Goal: Task Accomplishment & Management: Use online tool/utility

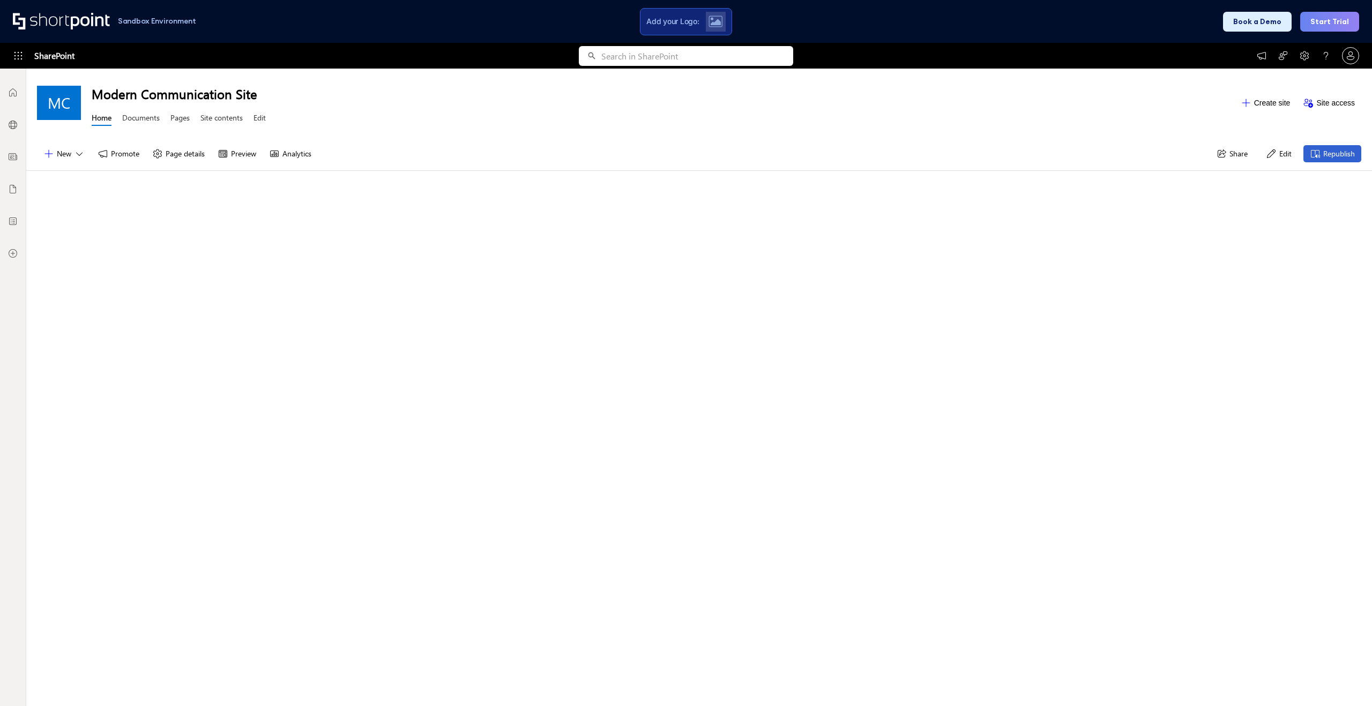
click at [1273, 157] on button "Edit" at bounding box center [1279, 153] width 39 height 17
click at [564, 307] on div "Search and Filters are Here! The new ShortPoint Search & Filter Toolbar is here…" at bounding box center [699, 524] width 1324 height 706
click at [606, 202] on div at bounding box center [698, 202] width 1309 height 57
click at [1277, 153] on button "Edit" at bounding box center [1279, 153] width 39 height 17
click at [1279, 152] on button "Edit" at bounding box center [1279, 153] width 39 height 17
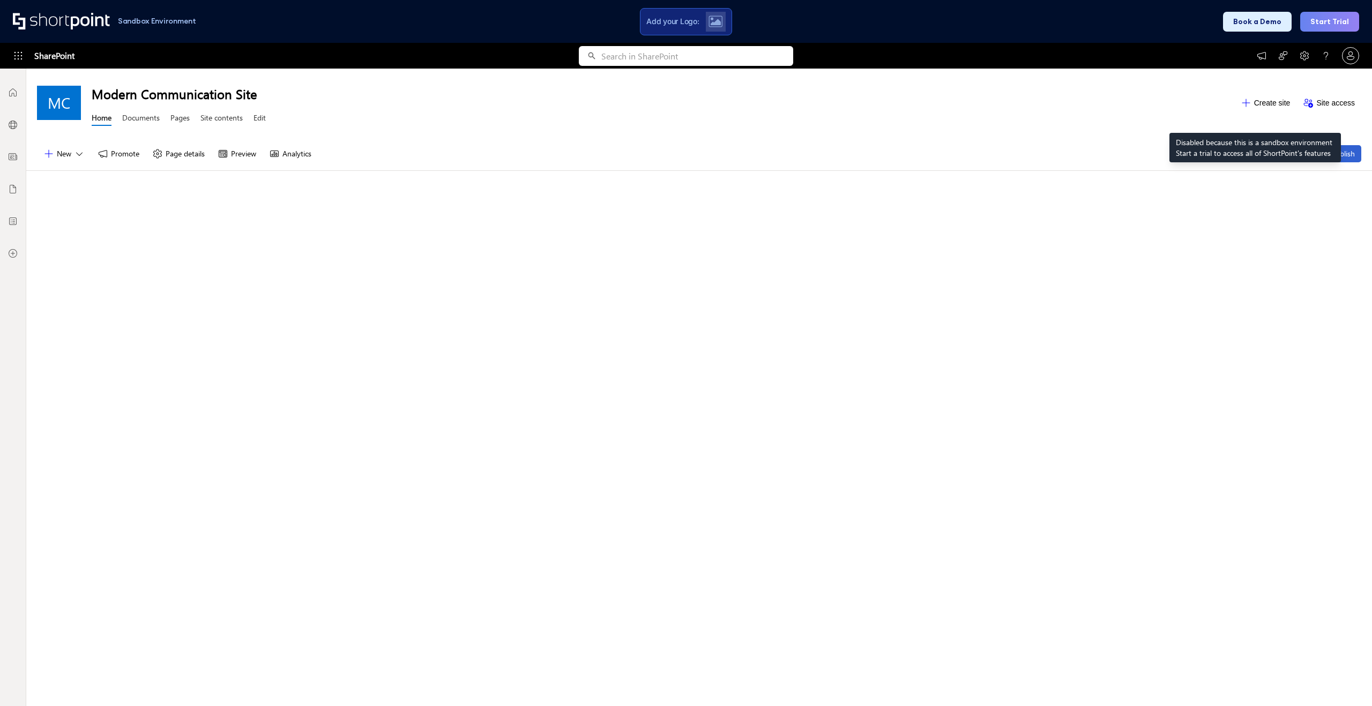
click at [1255, 106] on button "Create site" at bounding box center [1265, 102] width 63 height 17
click at [538, 291] on div "Search and Filters are Here! The new ShortPoint Search & Filter Toolbar is here…" at bounding box center [699, 524] width 1324 height 706
click at [542, 290] on div "Search and Filters are Here! The new ShortPoint Search & Filter Toolbar is here…" at bounding box center [699, 524] width 1324 height 706
click at [514, 297] on div "Search and Filters are Here! The new ShortPoint Search & Filter Toolbar is here…" at bounding box center [699, 524] width 1324 height 706
click at [802, 250] on div "Search and Filters are Here! The new ShortPoint Search & Filter Toolbar is here…" at bounding box center [699, 524] width 1324 height 706
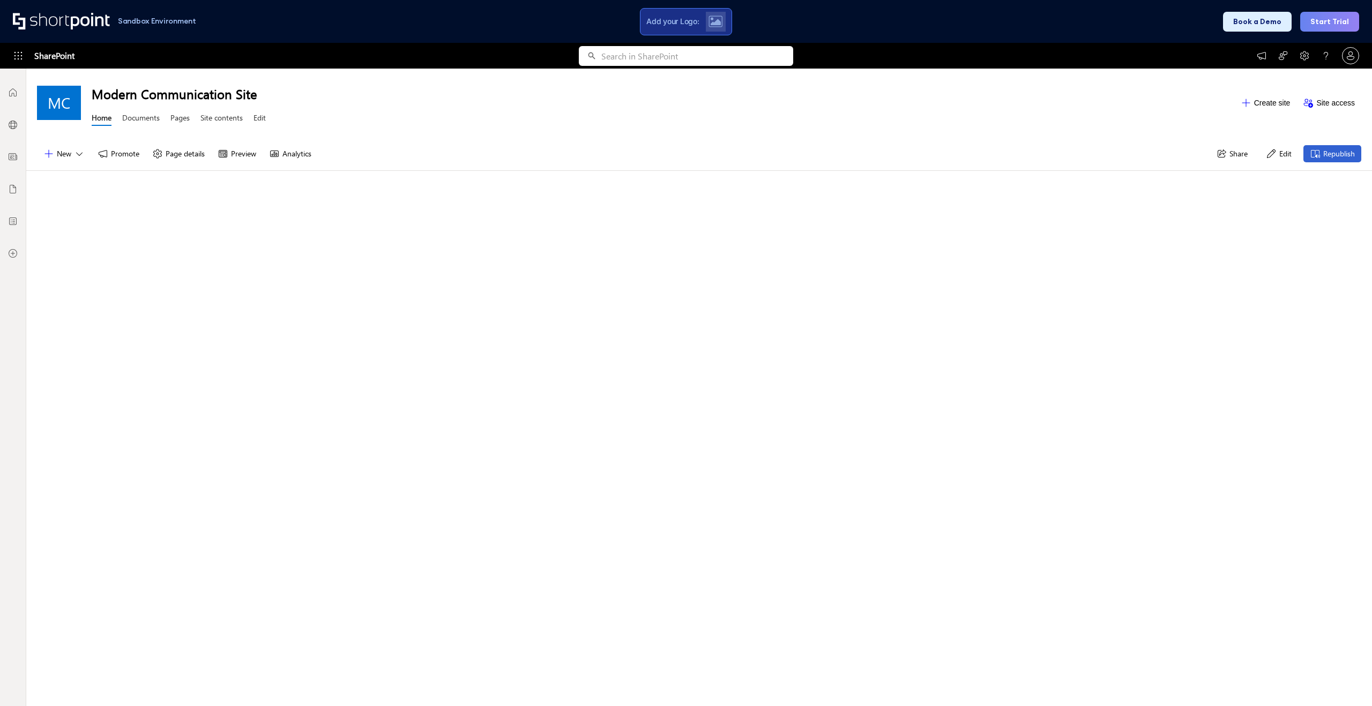
click at [675, 12] on div "Add your Logo:" at bounding box center [686, 21] width 92 height 27
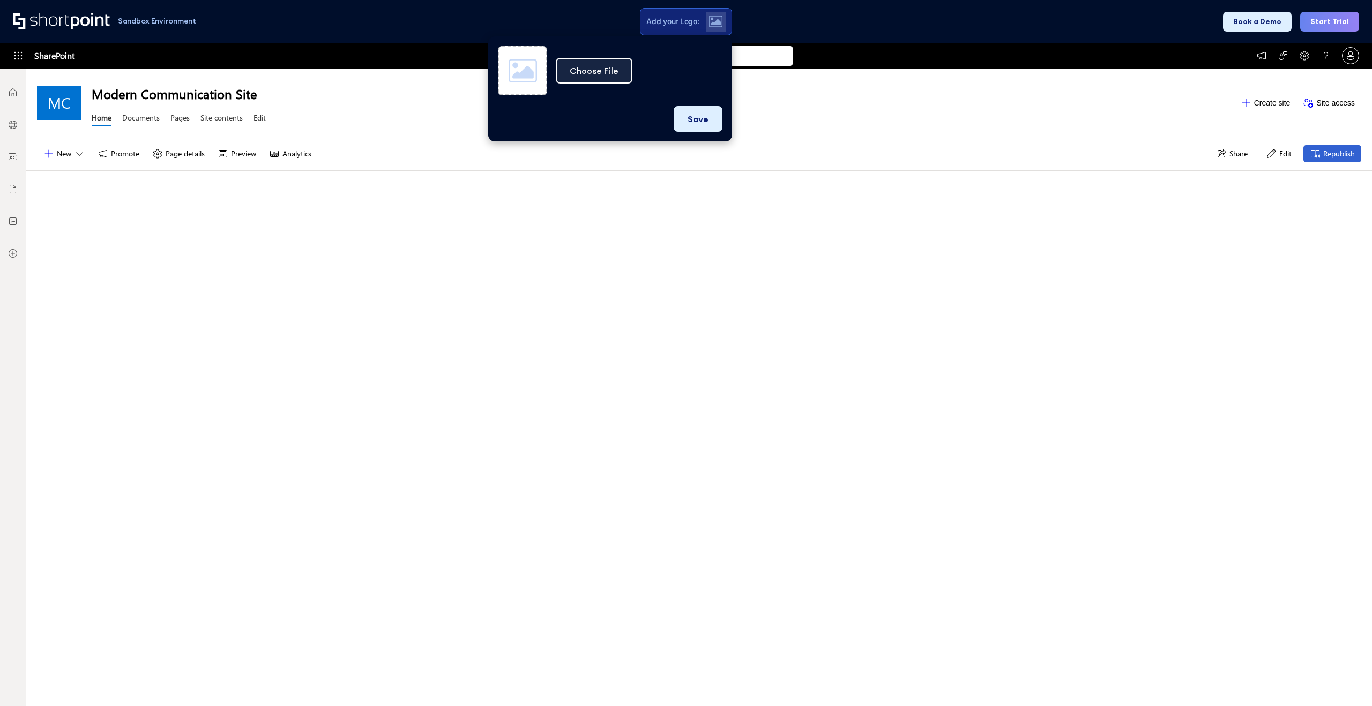
click at [602, 71] on button "Choose File" at bounding box center [594, 71] width 77 height 26
type input "C:\fakepath\[PERSON_NAME]-IS-Central_red-black_Logo.png"
click at [709, 110] on button "Save" at bounding box center [698, 119] width 49 height 26
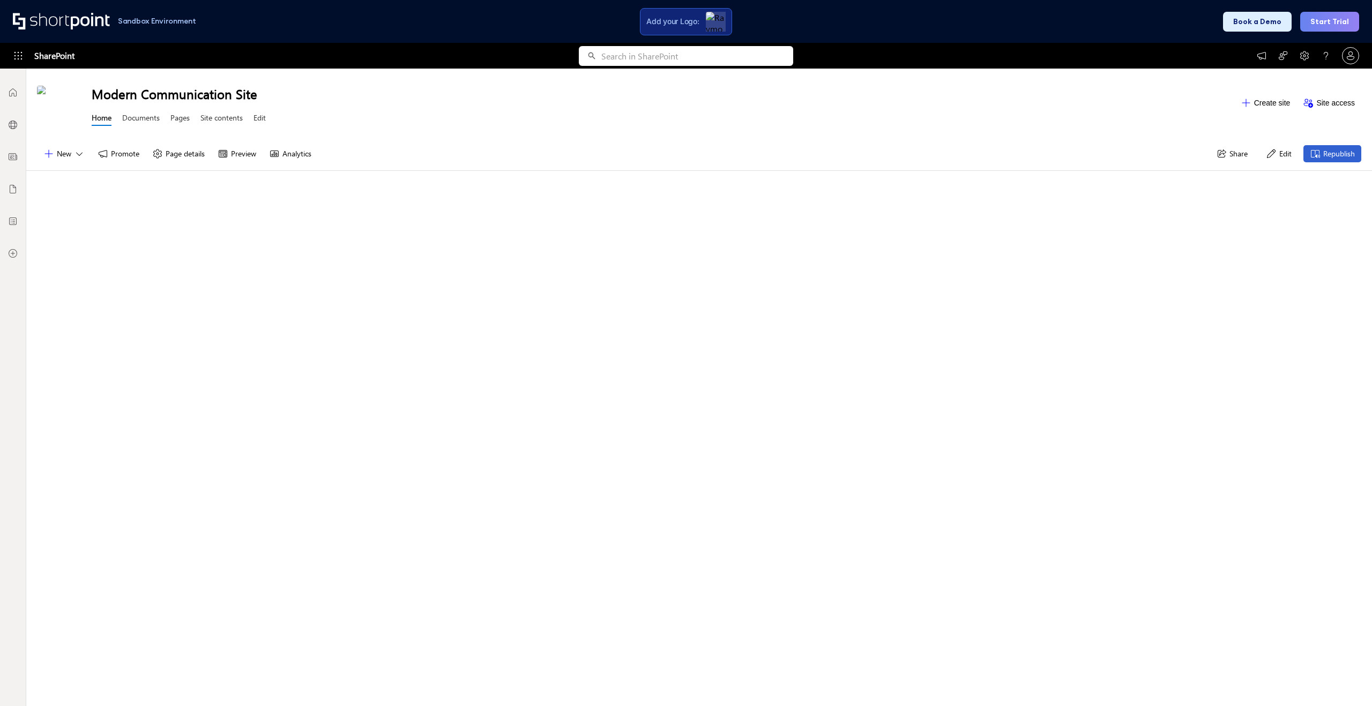
click at [68, 154] on button "New" at bounding box center [64, 153] width 54 height 17
click at [616, 321] on div "Search and Filters are Here! The new ShortPoint Search & Filter Toolbar is here…" at bounding box center [699, 524] width 1324 height 706
